Goal: Information Seeking & Learning: Learn about a topic

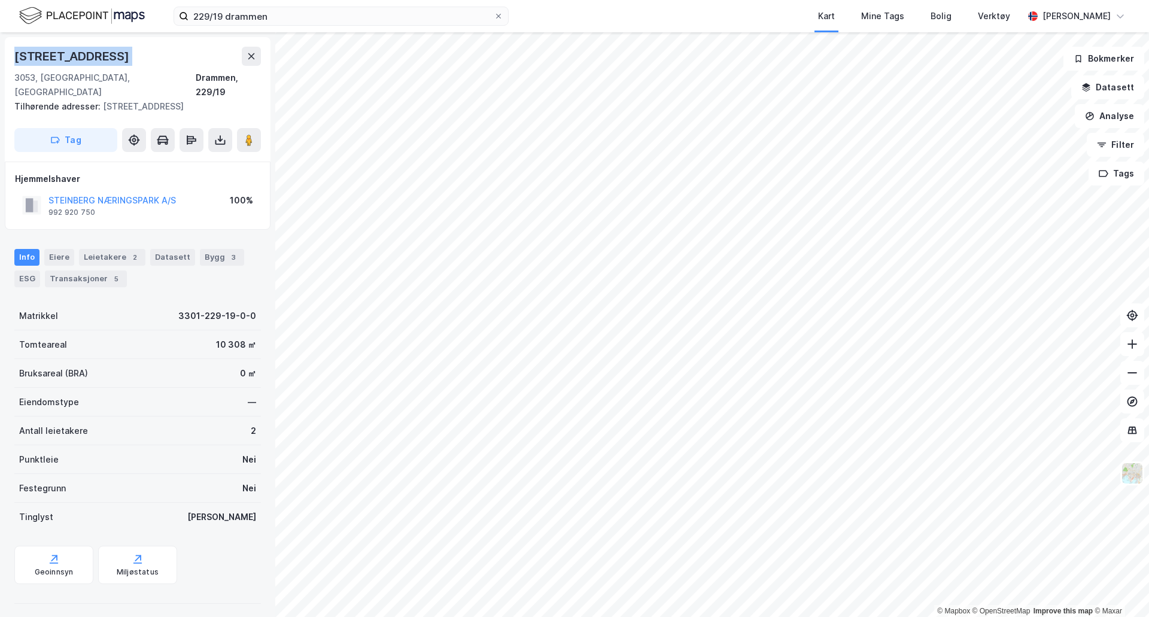
click at [113, 15] on img at bounding box center [82, 15] width 126 height 21
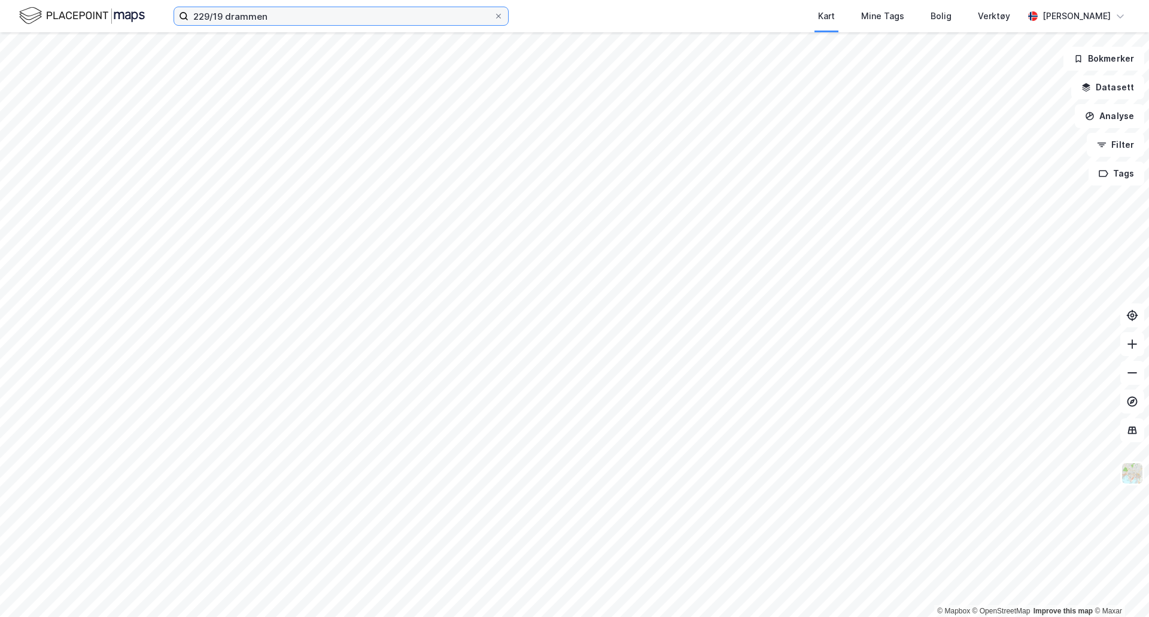
click at [266, 14] on input "229/19 drammen" at bounding box center [341, 16] width 305 height 18
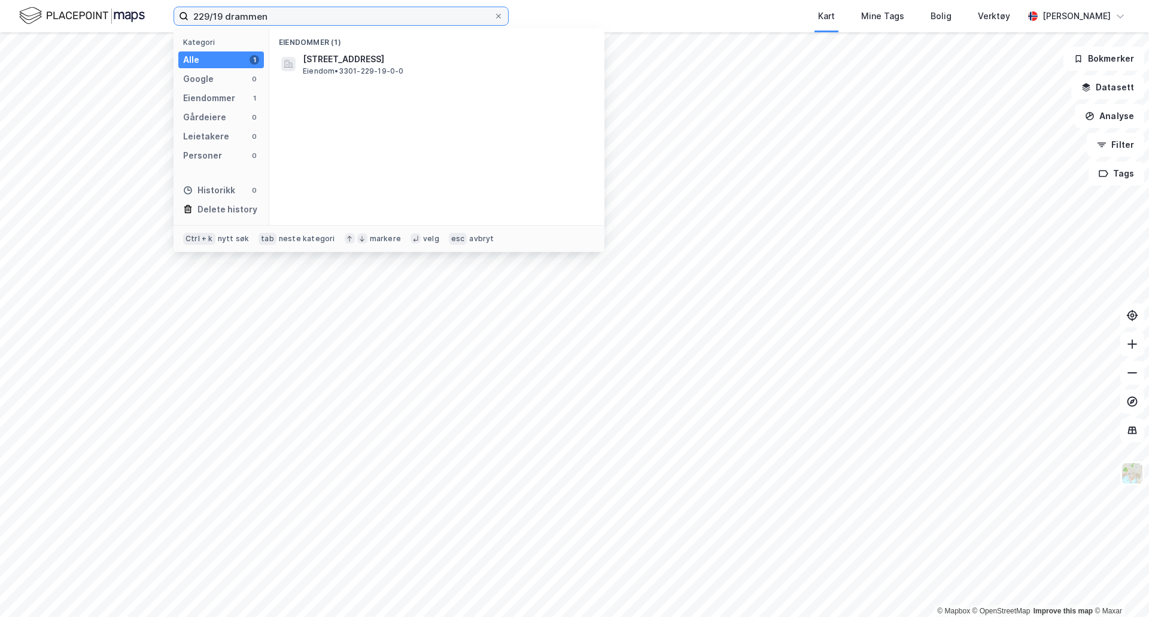
click at [266, 14] on input "229/19 drammen" at bounding box center [341, 16] width 305 height 18
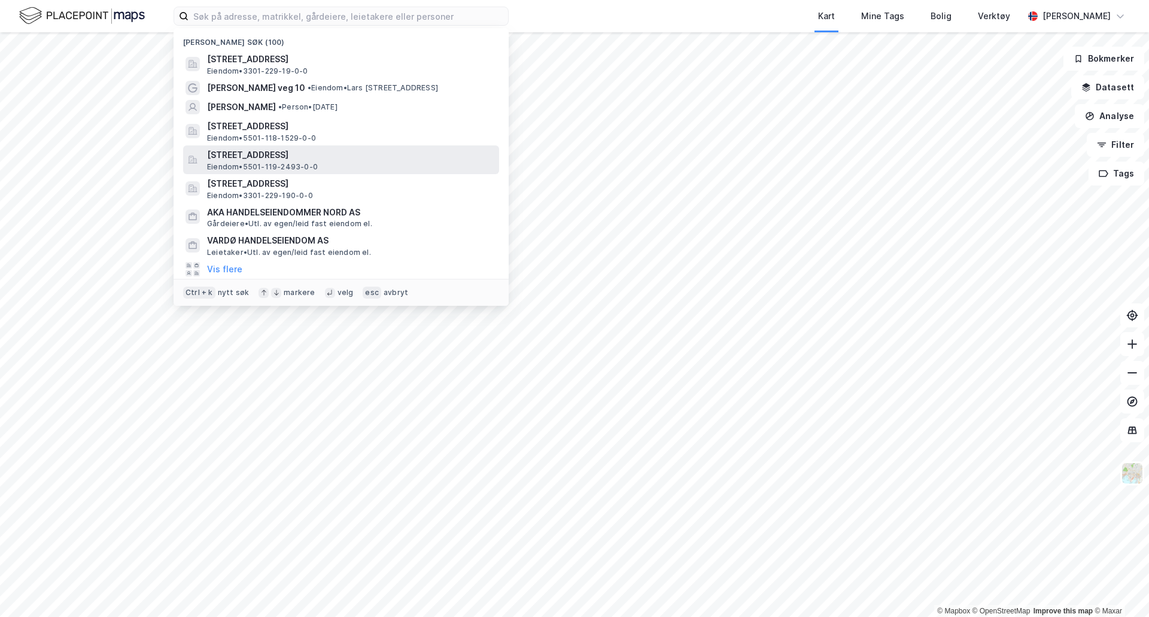
click at [369, 156] on span "[STREET_ADDRESS]" at bounding box center [350, 155] width 287 height 14
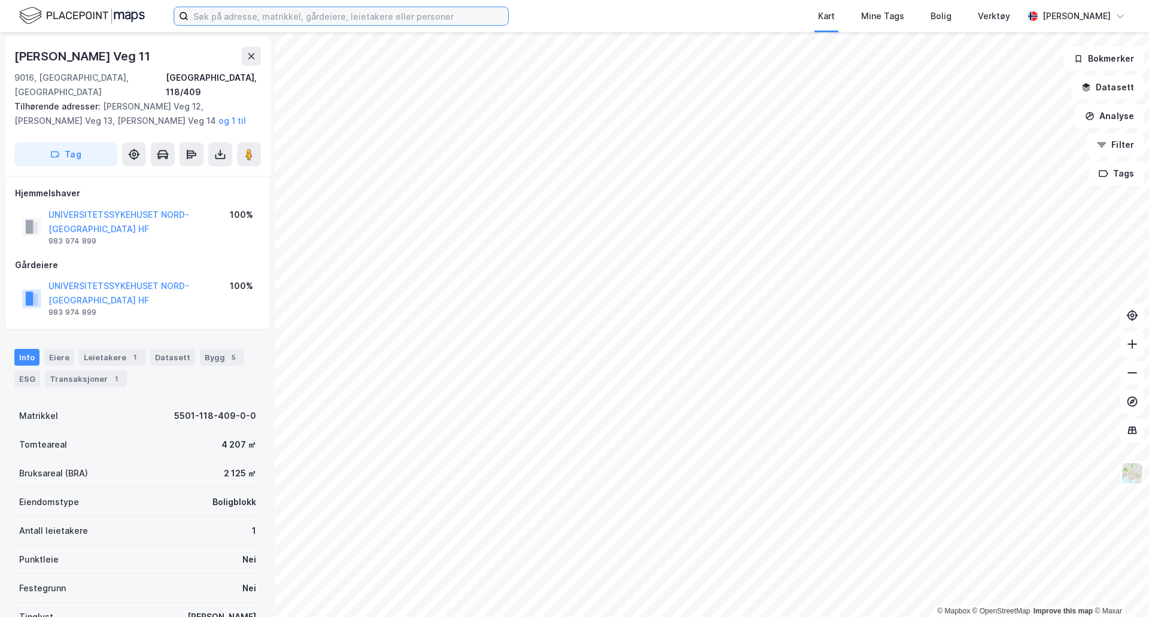
click at [311, 17] on input at bounding box center [349, 16] width 320 height 18
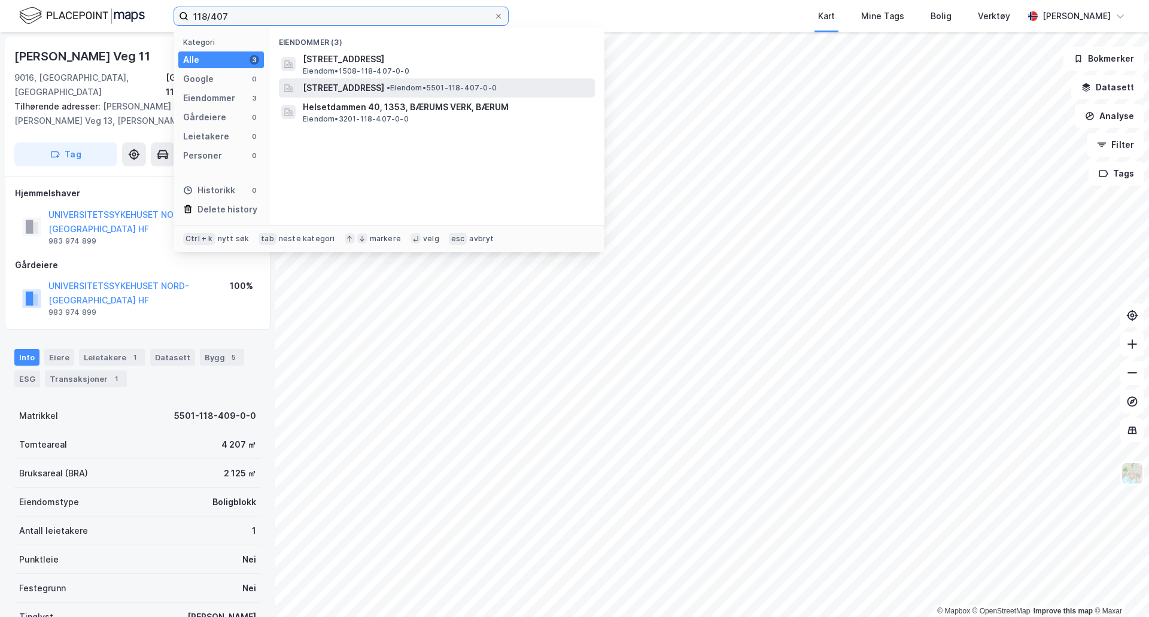
type input "118/407"
click at [384, 90] on span "[STREET_ADDRESS]" at bounding box center [343, 88] width 81 height 14
